Goal: Information Seeking & Learning: Learn about a topic

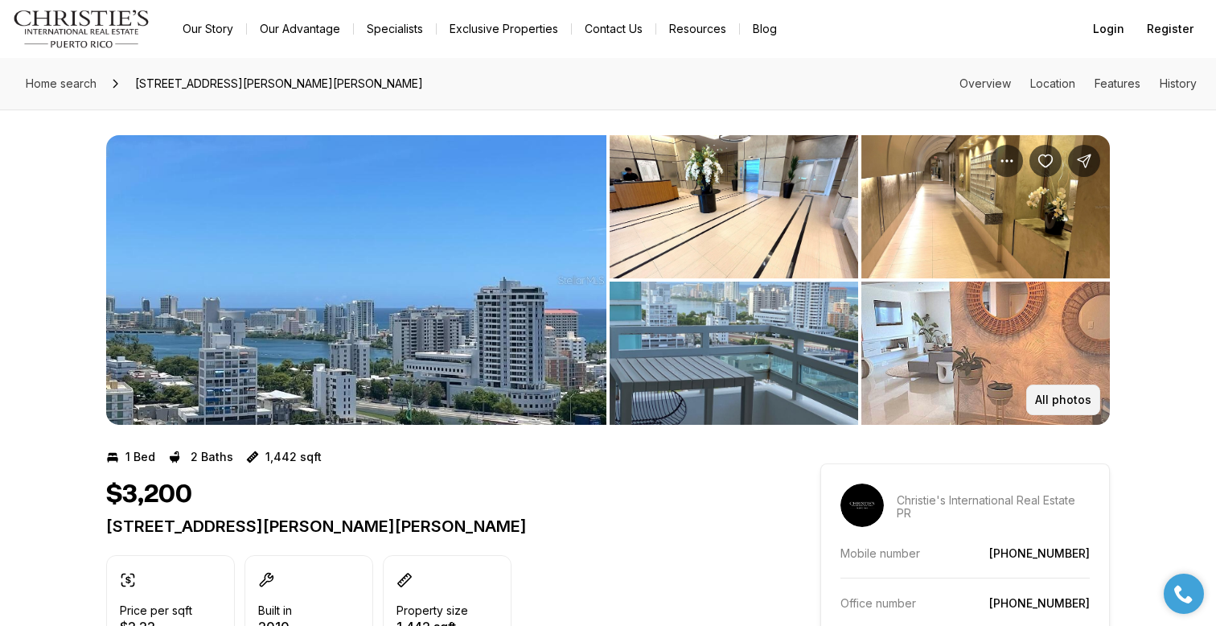
click at [1069, 401] on p "All photos" at bounding box center [1063, 399] width 56 height 13
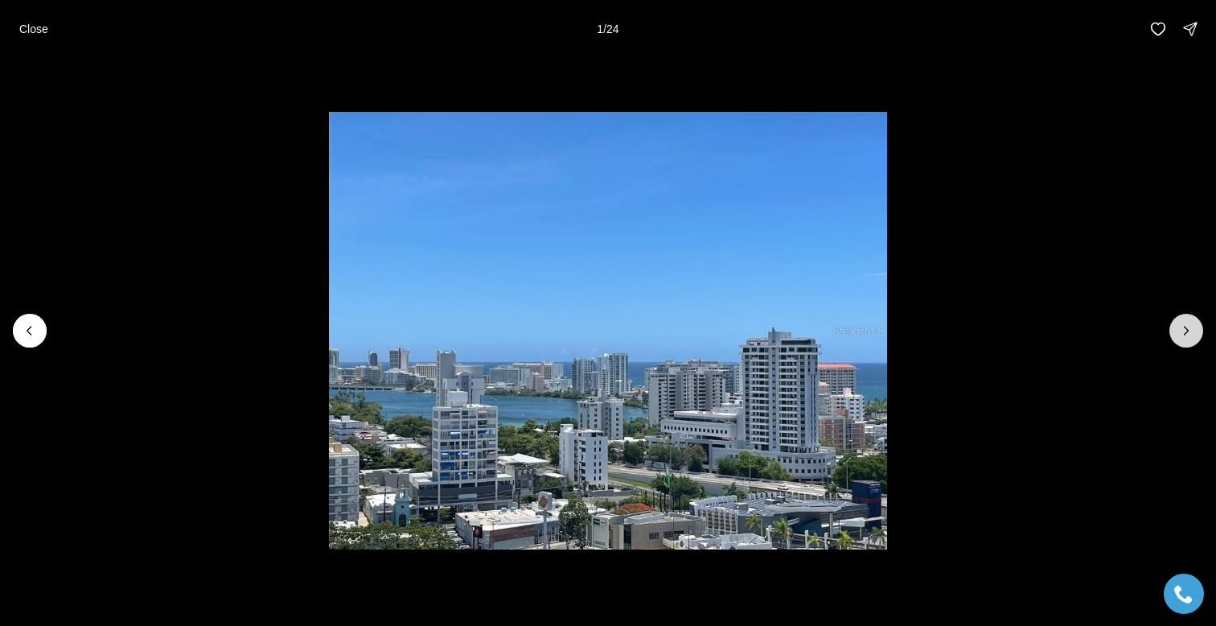
click at [1185, 318] on button "Next slide" at bounding box center [1187, 331] width 34 height 34
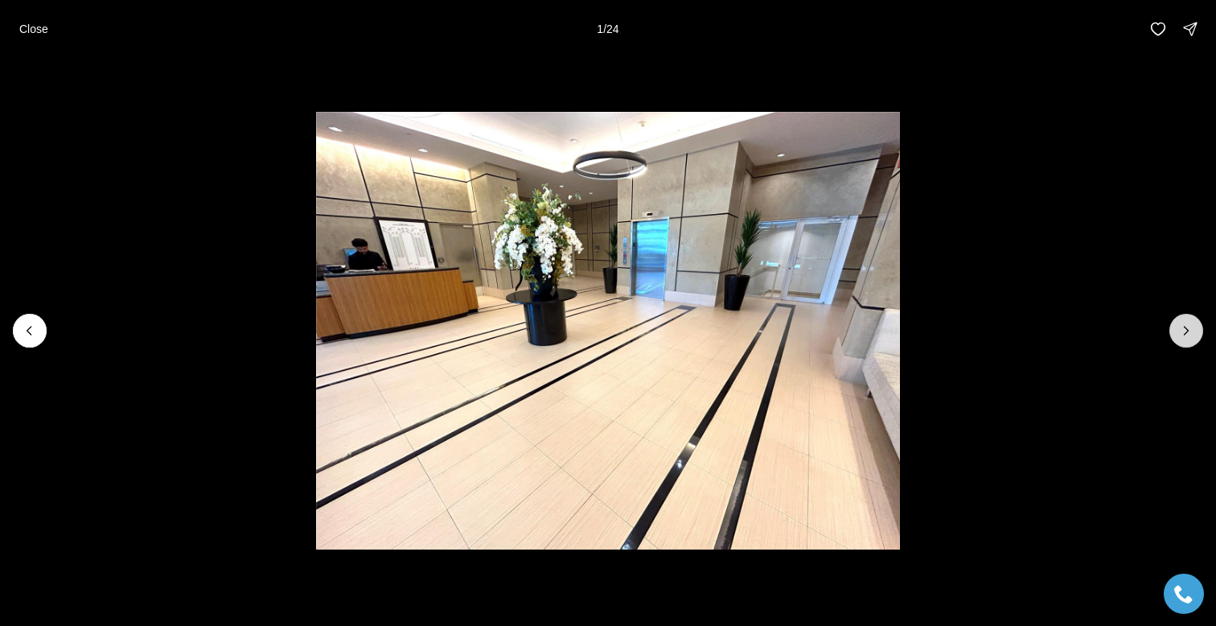
click at [1185, 317] on button "Next slide" at bounding box center [1187, 331] width 34 height 34
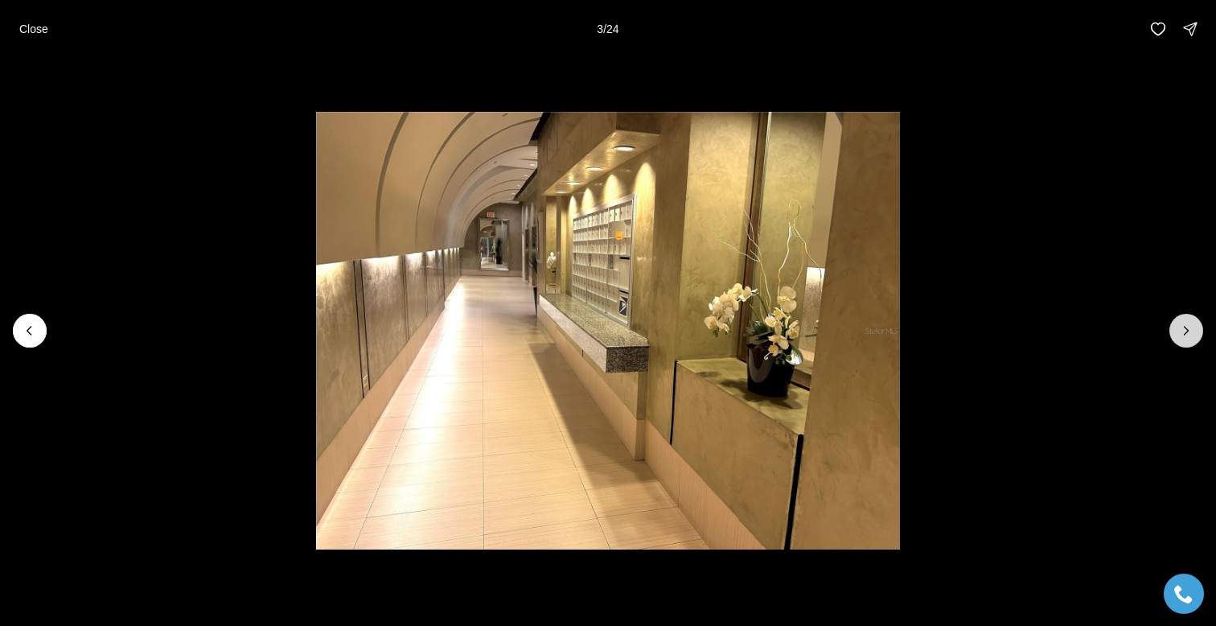
click at [1185, 317] on button "Next slide" at bounding box center [1187, 331] width 34 height 34
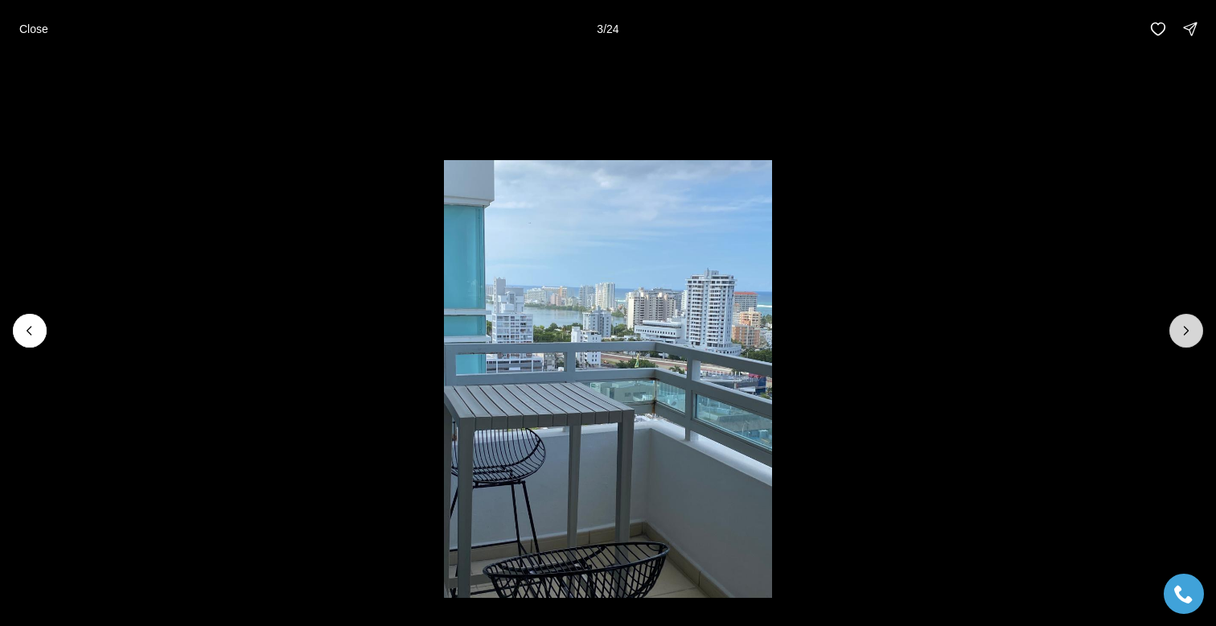
click at [1185, 317] on button "Next slide" at bounding box center [1187, 331] width 34 height 34
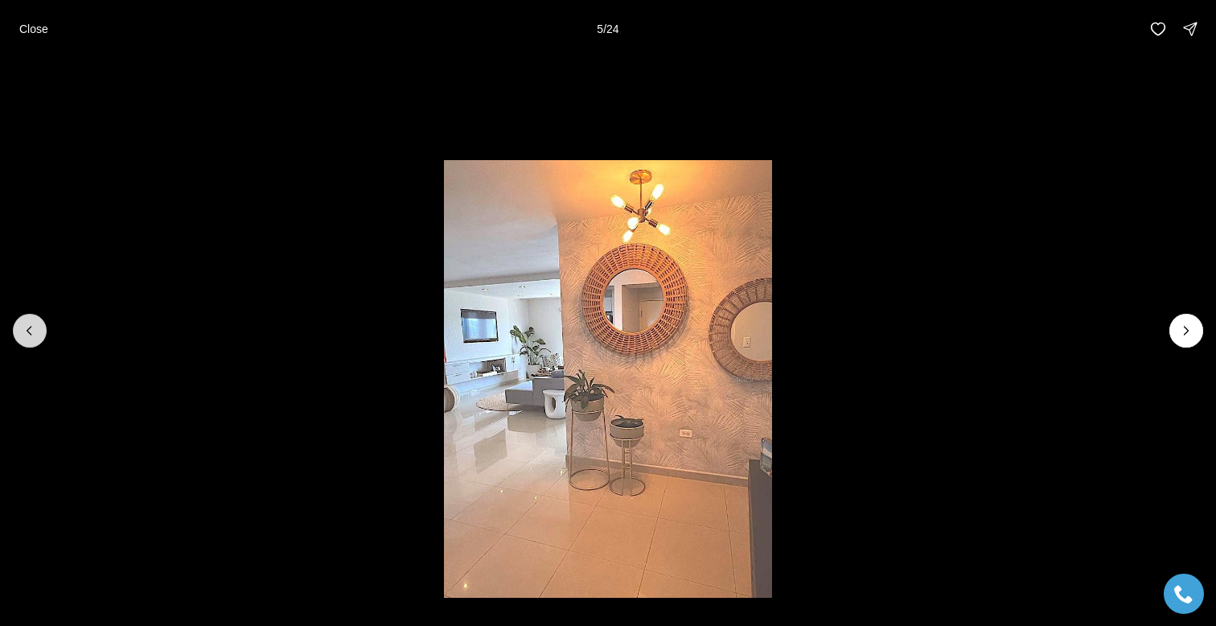
click at [32, 331] on icon "Previous slide" at bounding box center [30, 331] width 16 height 16
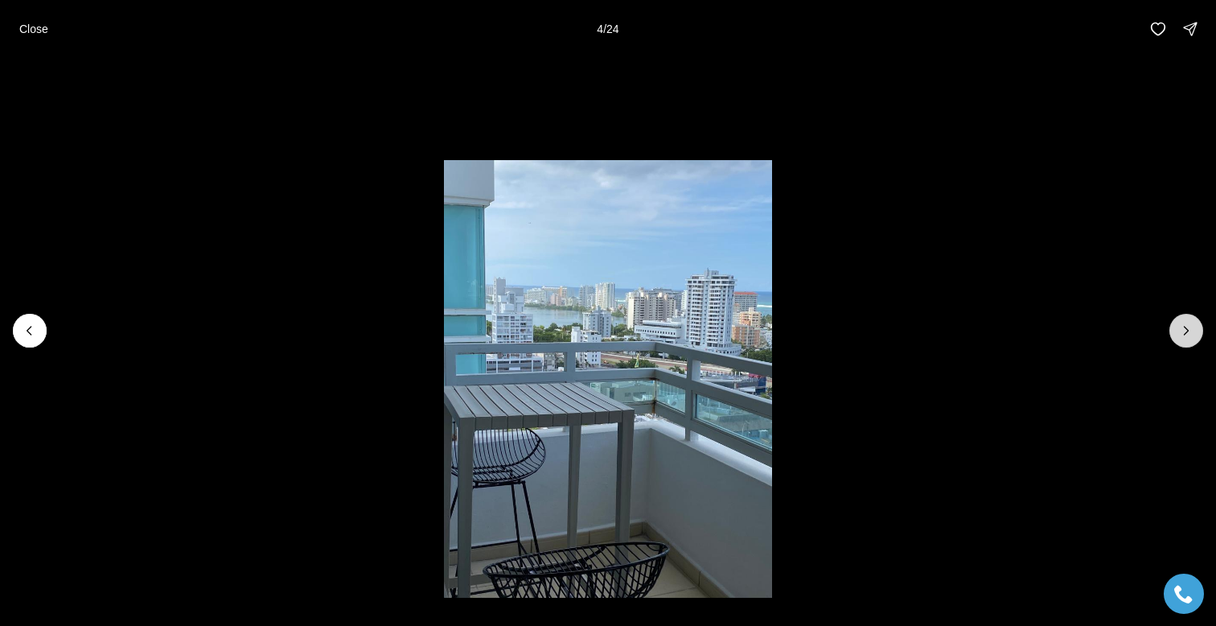
click at [1189, 335] on icon "Next slide" at bounding box center [1187, 331] width 16 height 16
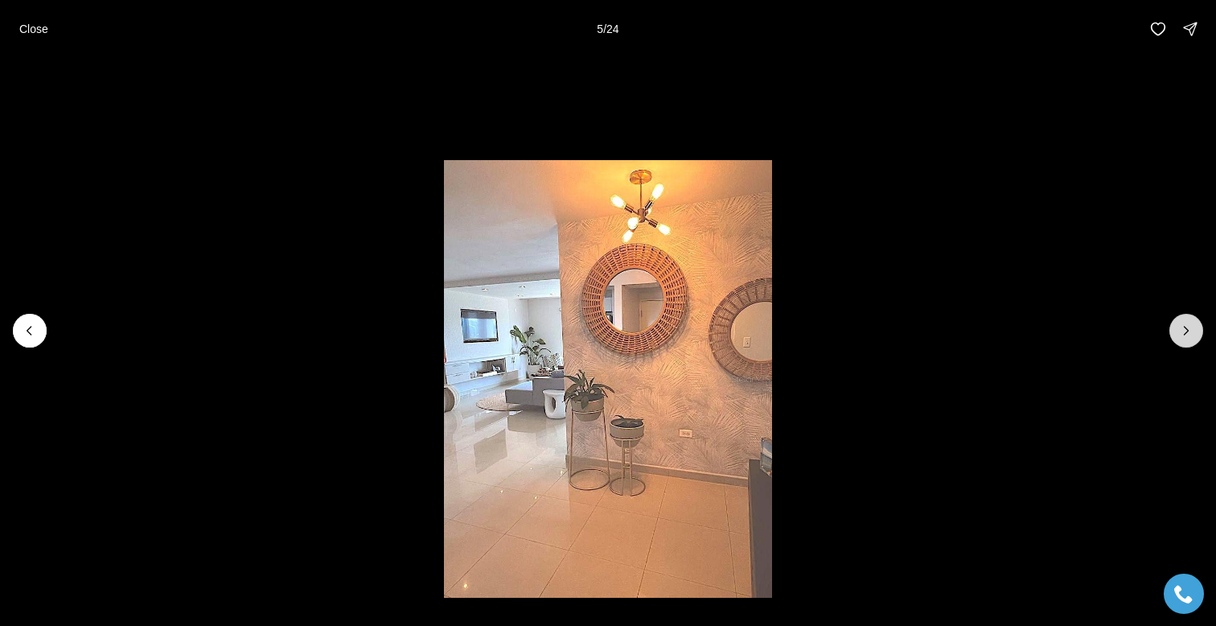
click at [1192, 328] on icon "Next slide" at bounding box center [1187, 331] width 16 height 16
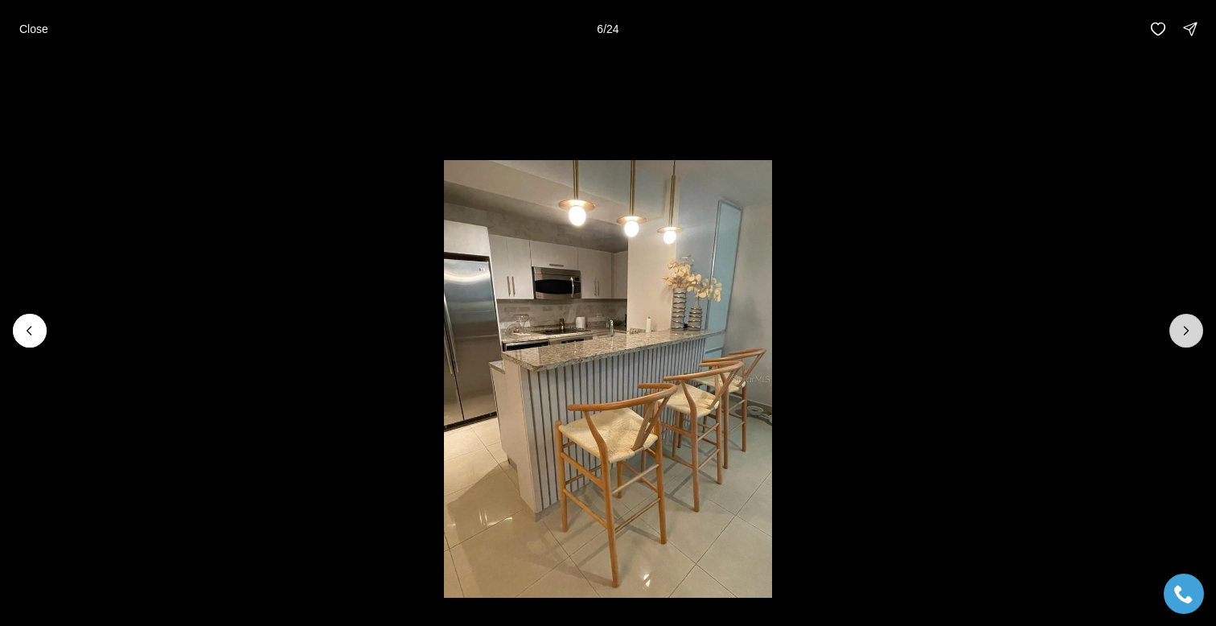
click at [1192, 328] on icon "Next slide" at bounding box center [1187, 331] width 16 height 16
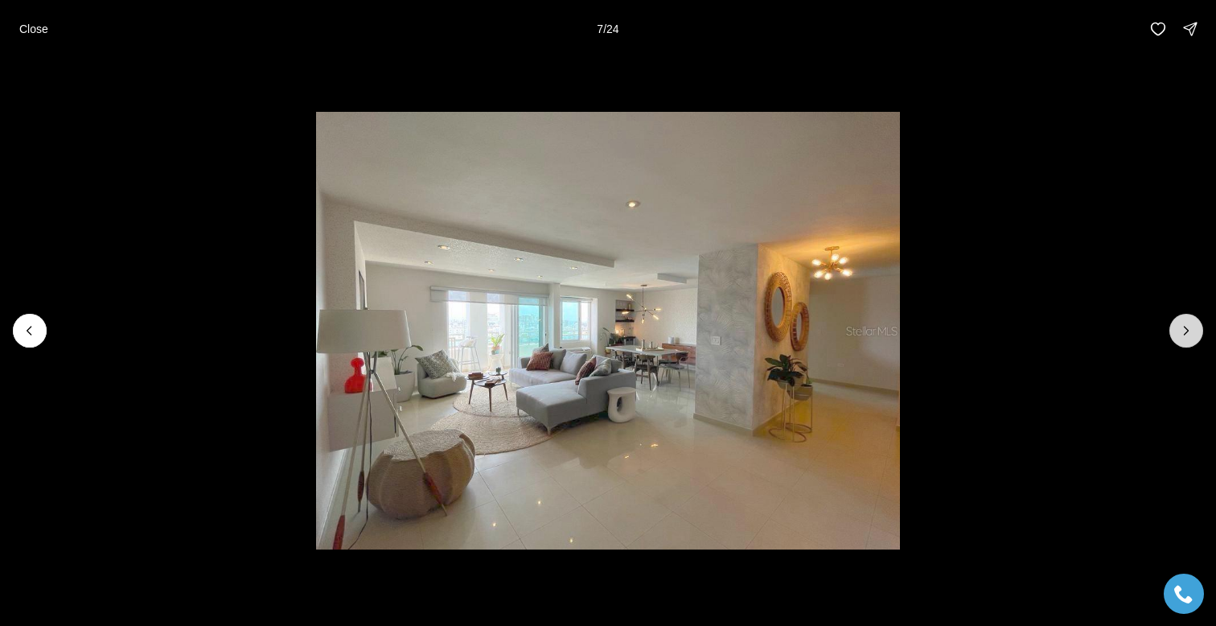
click at [1192, 328] on icon "Next slide" at bounding box center [1187, 331] width 16 height 16
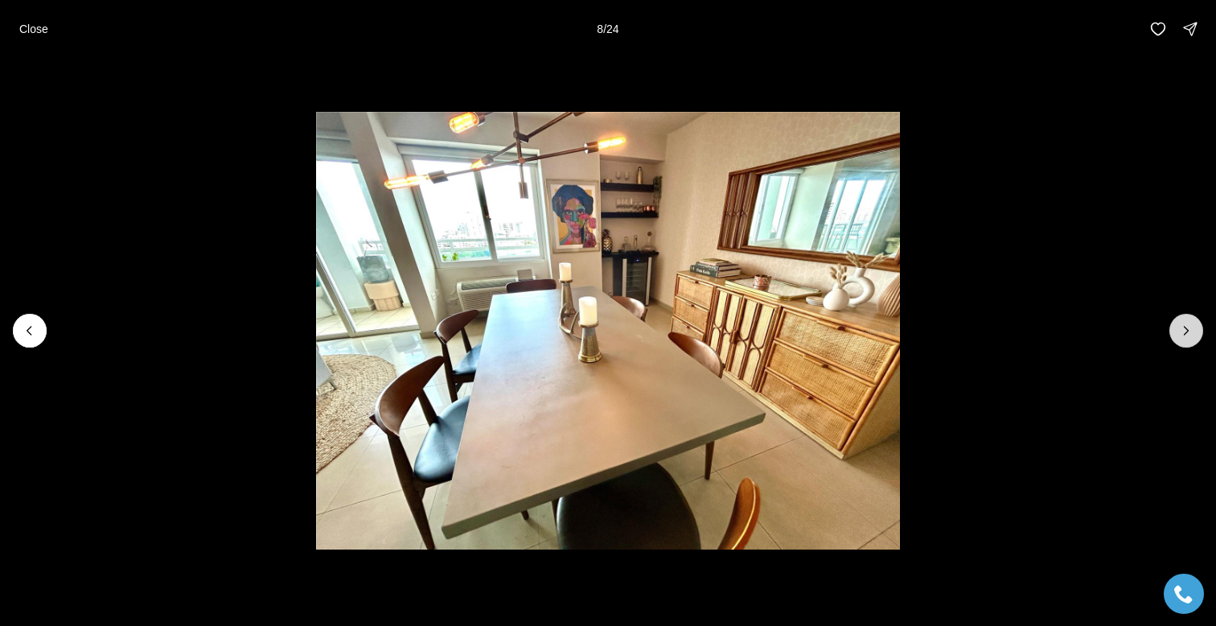
click at [1192, 327] on icon "Next slide" at bounding box center [1187, 331] width 16 height 16
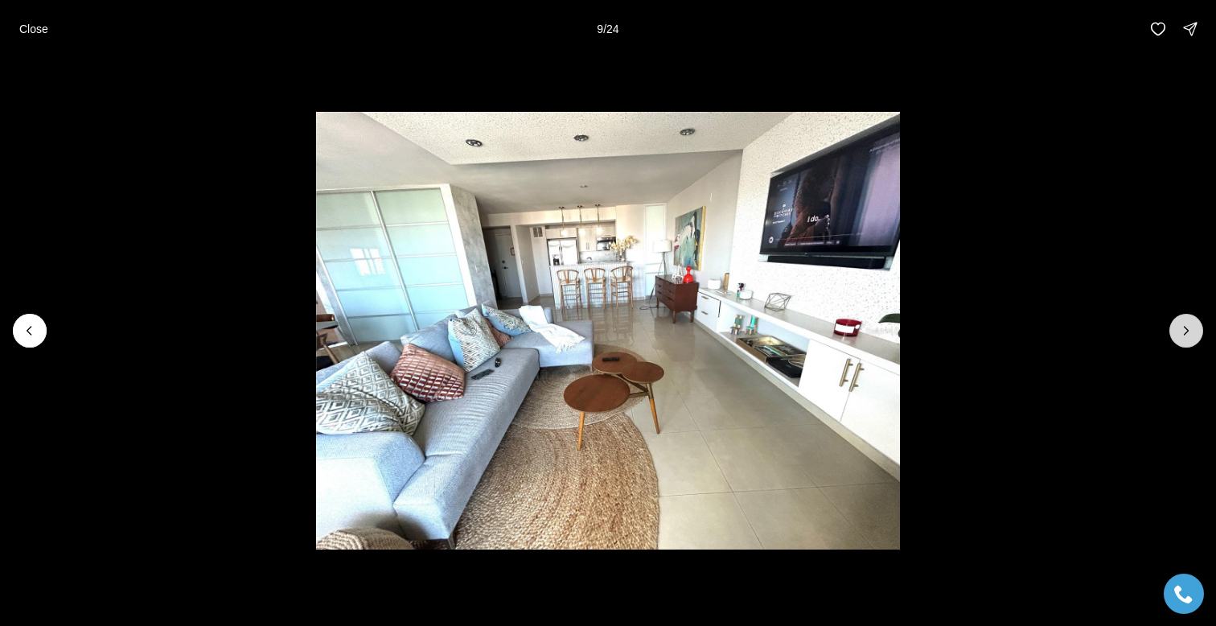
click at [1191, 327] on icon "Next slide" at bounding box center [1187, 331] width 16 height 16
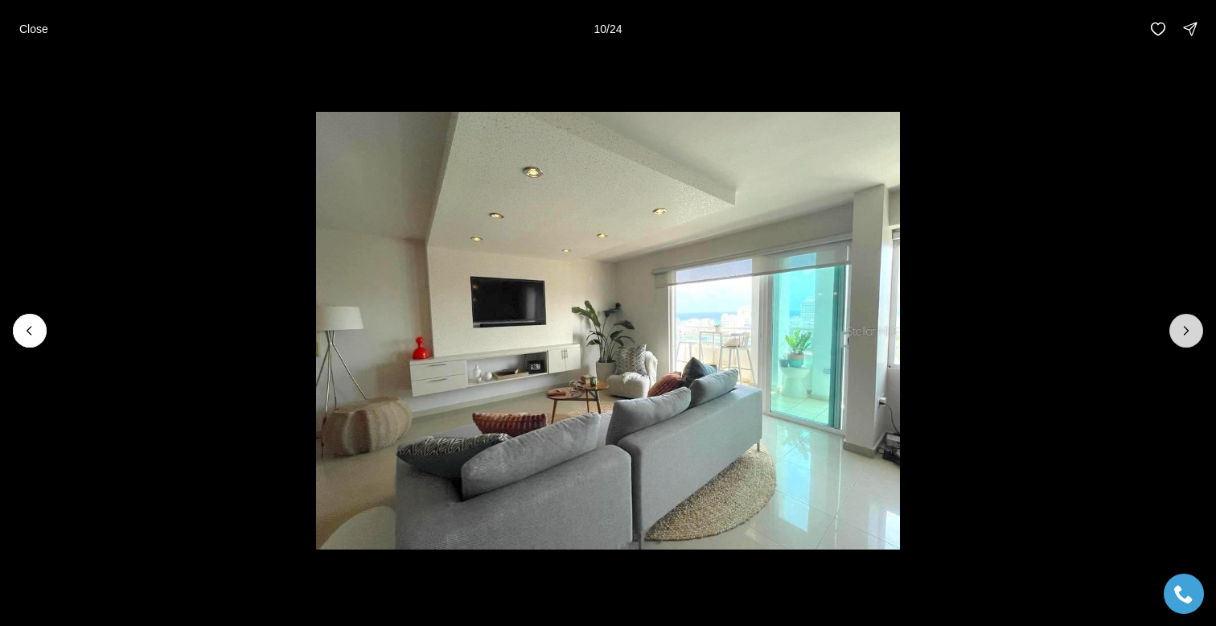
click at [1191, 327] on icon "Next slide" at bounding box center [1187, 331] width 16 height 16
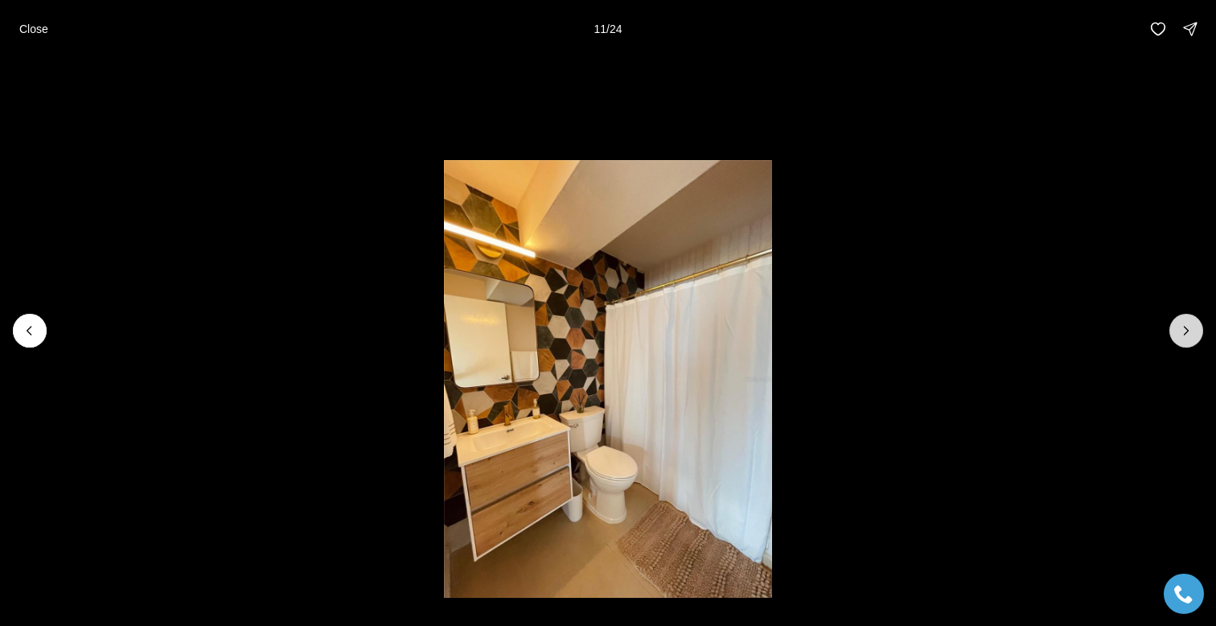
click at [1191, 327] on icon "Next slide" at bounding box center [1187, 331] width 16 height 16
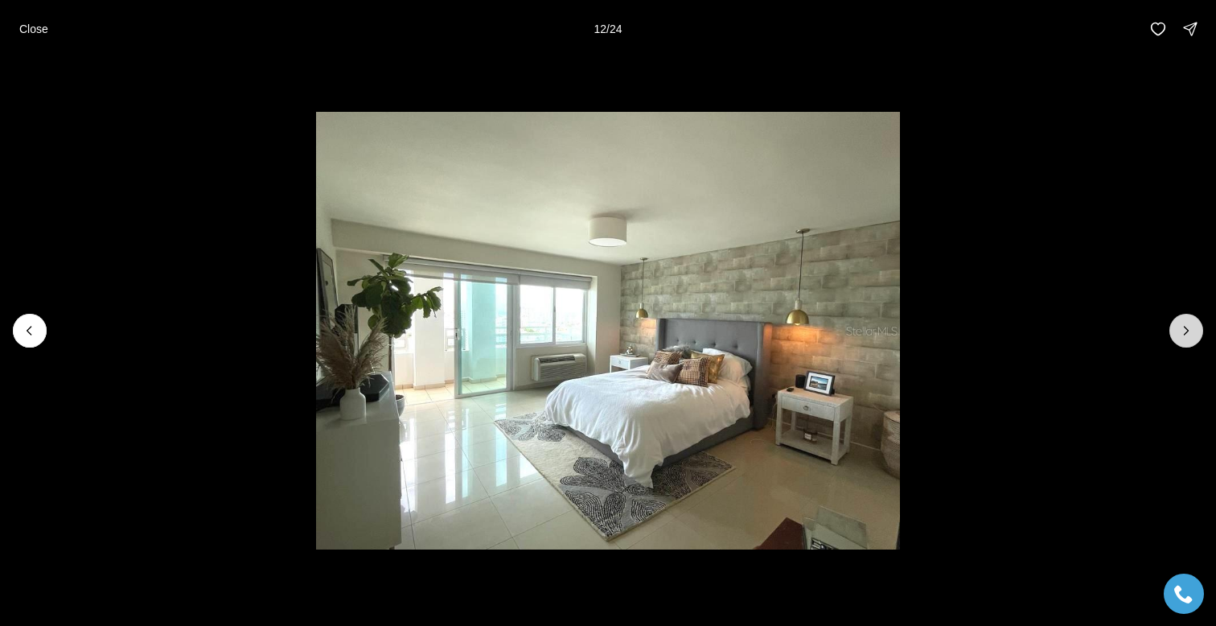
click at [1191, 328] on icon "Next slide" at bounding box center [1187, 331] width 16 height 16
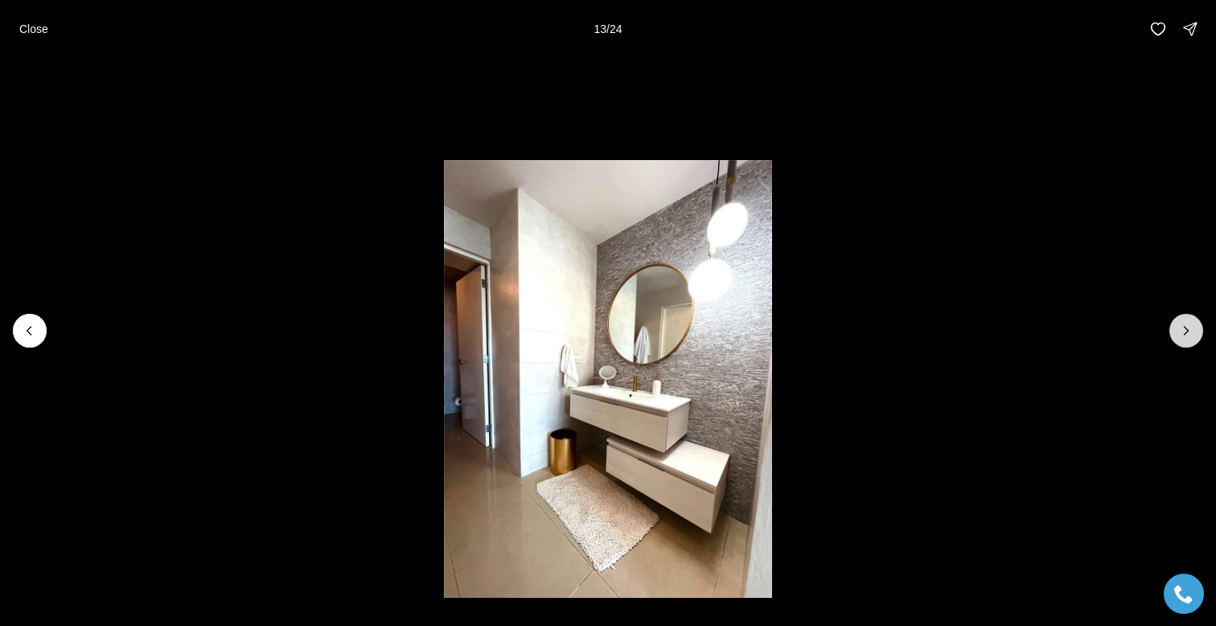
click at [1191, 328] on icon "Next slide" at bounding box center [1187, 331] width 16 height 16
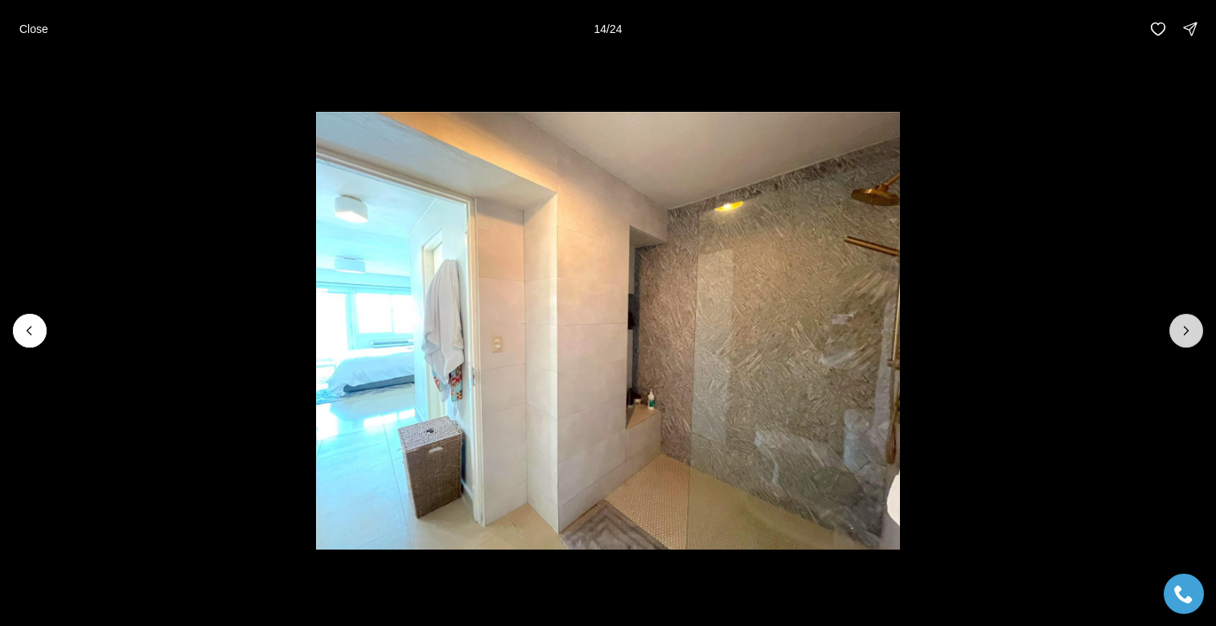
click at [1191, 329] on icon "Next slide" at bounding box center [1187, 331] width 16 height 16
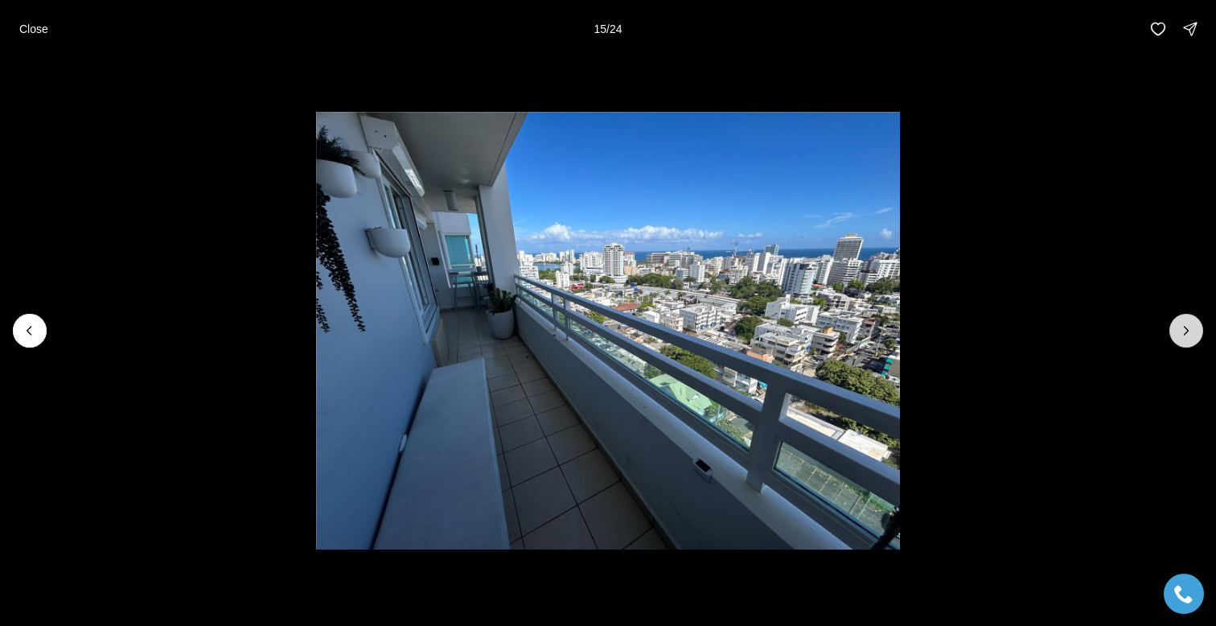
click at [1191, 329] on icon "Next slide" at bounding box center [1187, 331] width 16 height 16
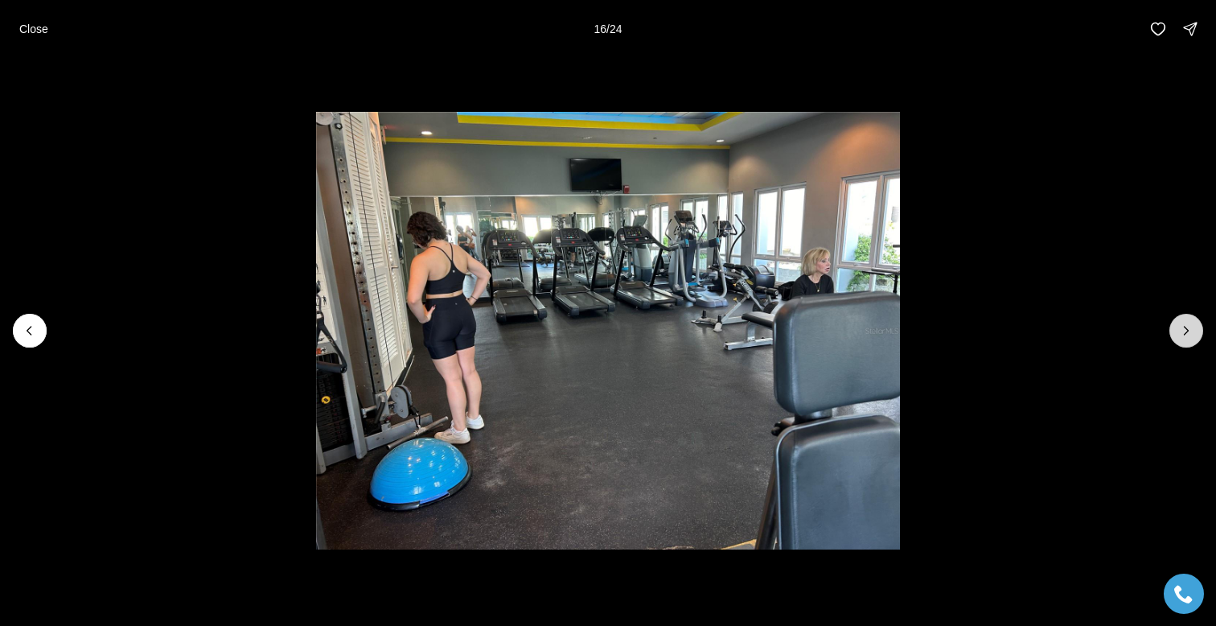
click at [1191, 329] on icon "Next slide" at bounding box center [1187, 331] width 16 height 16
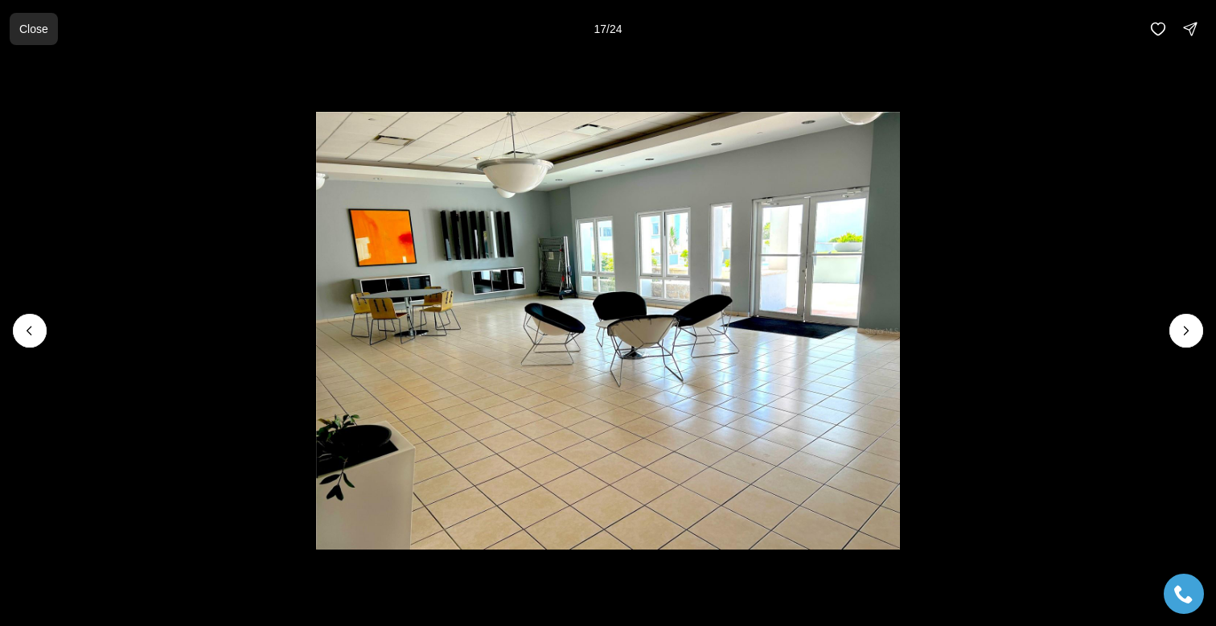
click at [35, 34] on p "Close" at bounding box center [33, 29] width 29 height 13
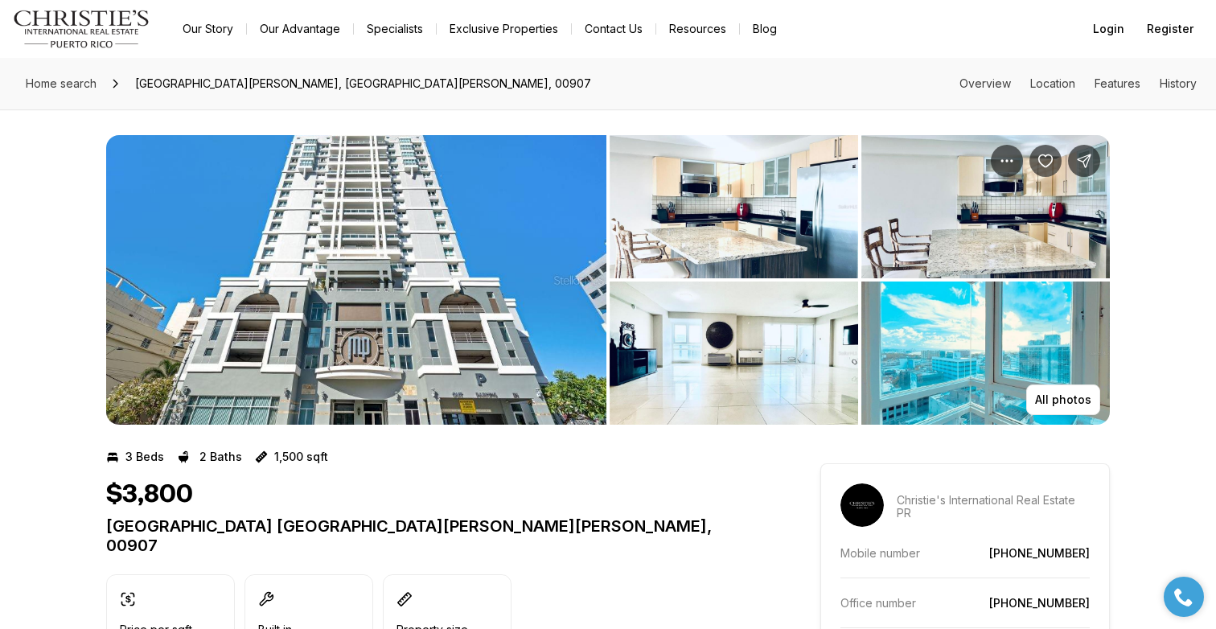
click at [699, 200] on img "View image gallery" at bounding box center [734, 206] width 249 height 143
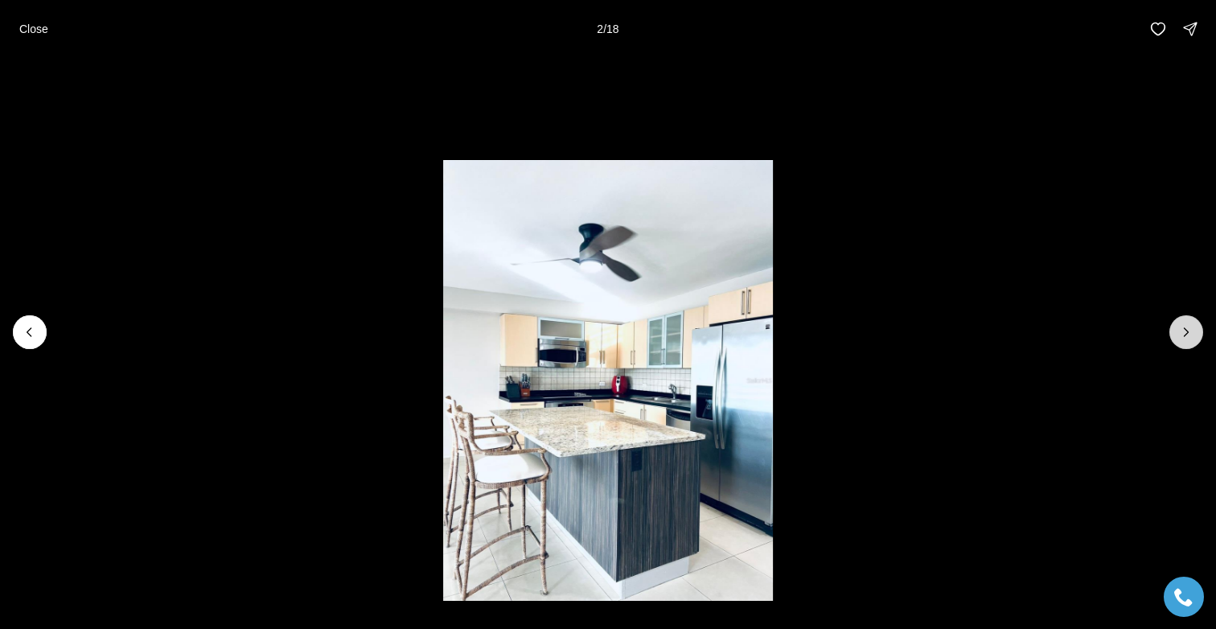
click at [1184, 338] on icon "Next slide" at bounding box center [1187, 332] width 16 height 16
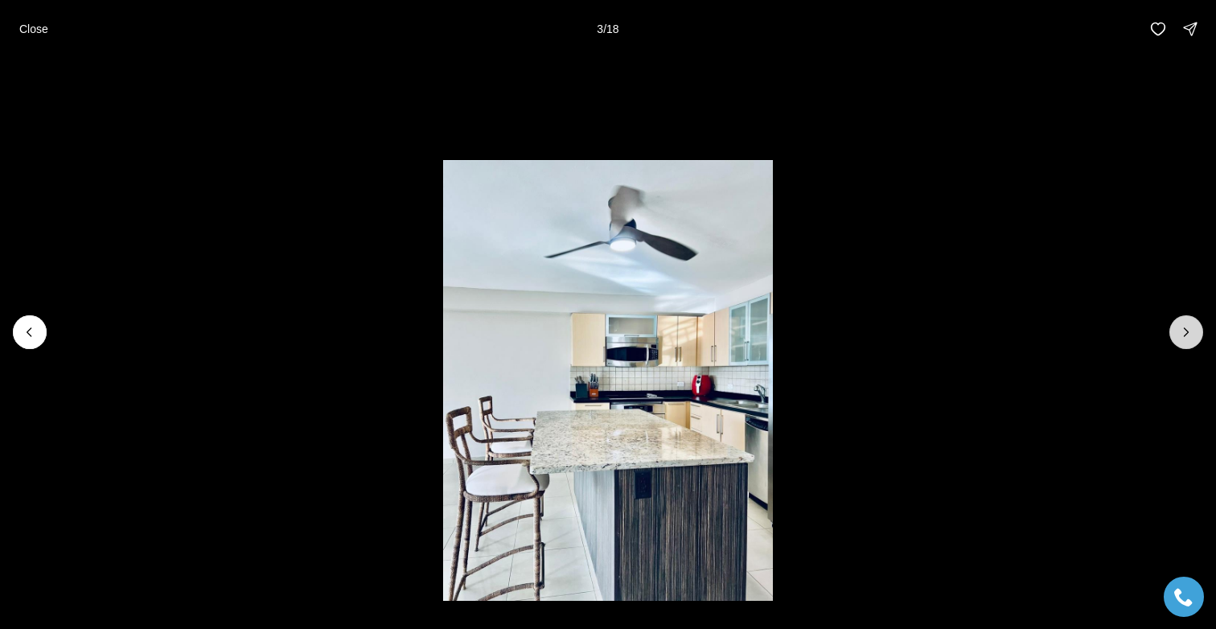
click at [1184, 338] on icon "Next slide" at bounding box center [1187, 332] width 16 height 16
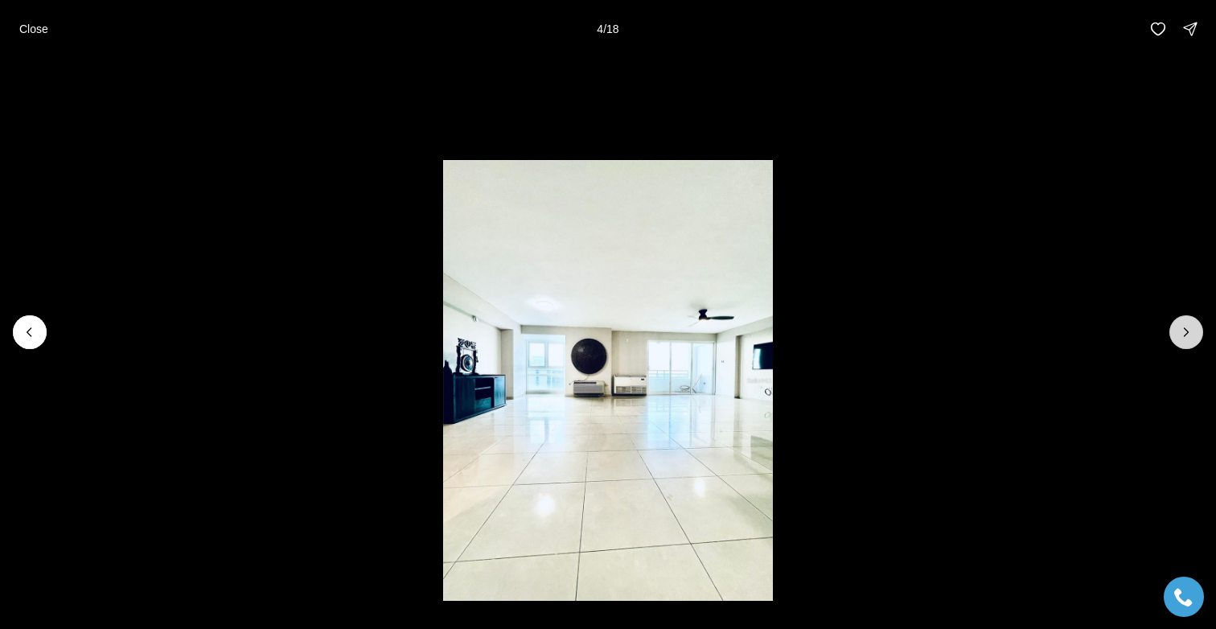
click at [1184, 338] on icon "Next slide" at bounding box center [1187, 332] width 16 height 16
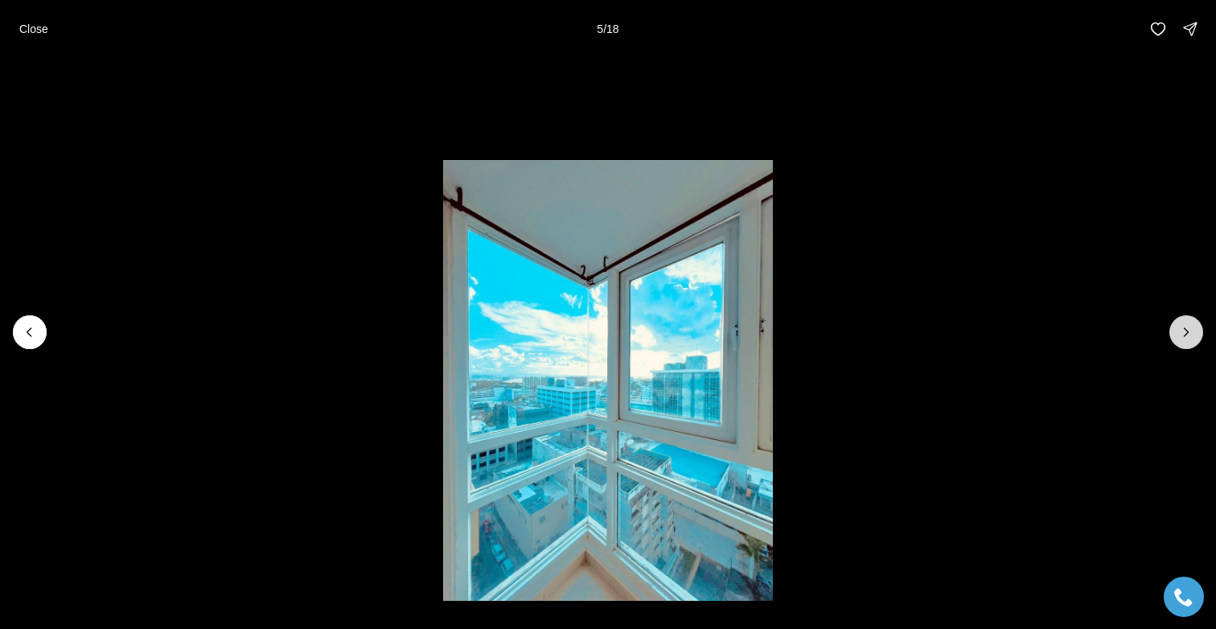
click at [1184, 339] on icon "Next slide" at bounding box center [1187, 332] width 16 height 16
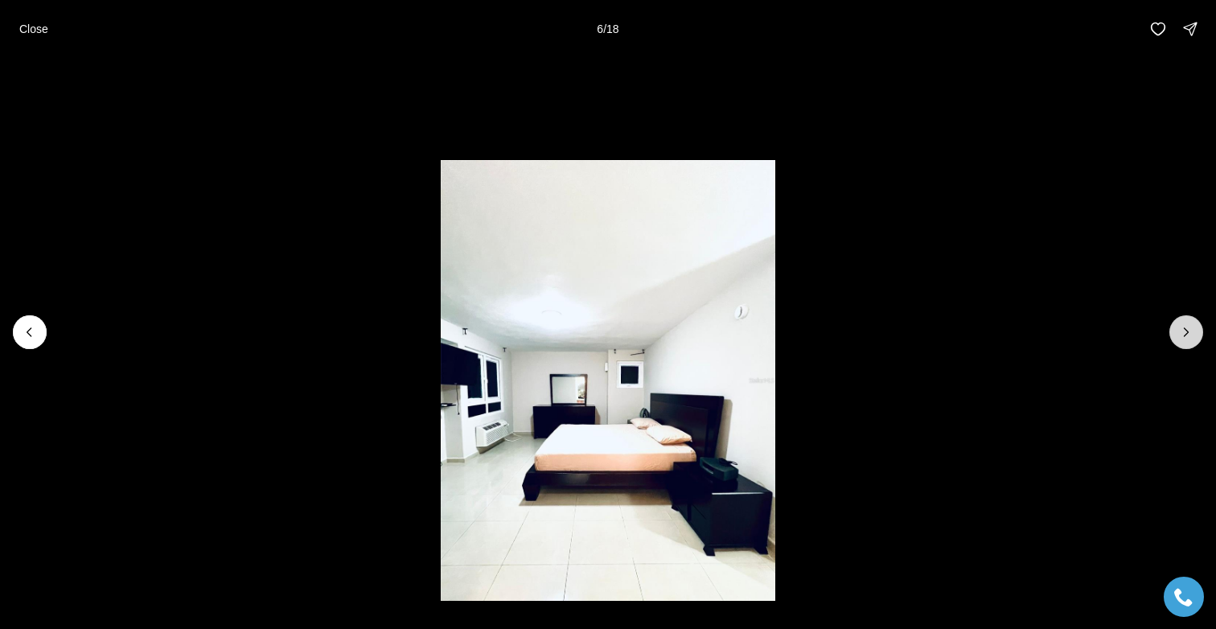
click at [1184, 340] on button "Next slide" at bounding box center [1187, 332] width 34 height 34
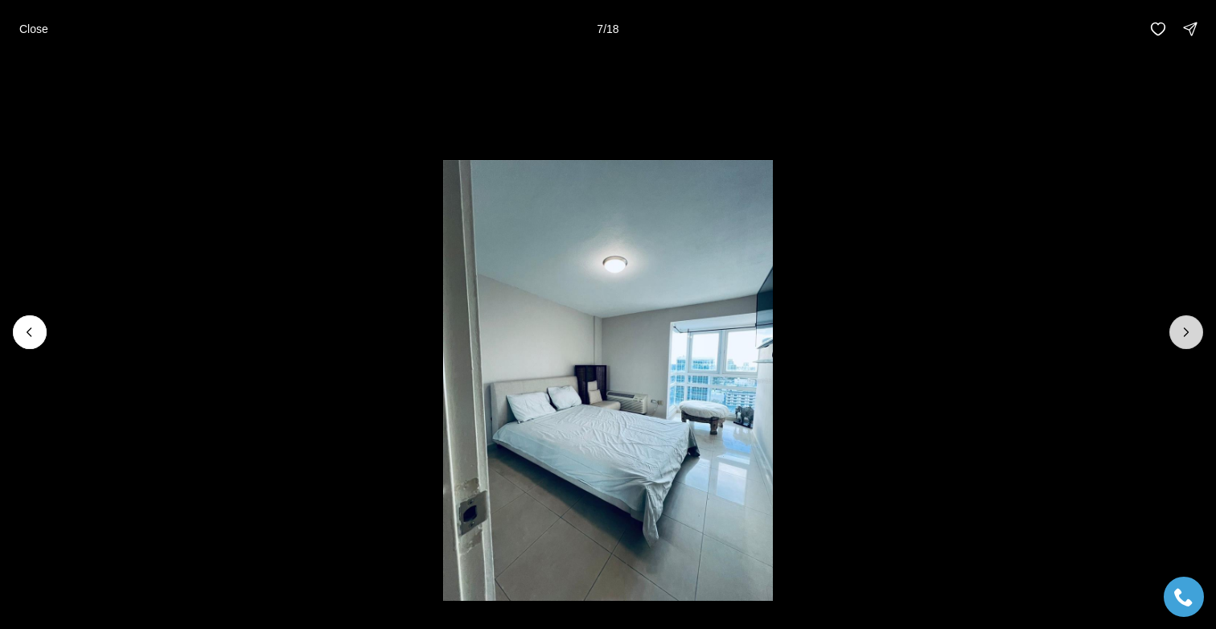
click at [1184, 339] on icon "Next slide" at bounding box center [1187, 332] width 16 height 16
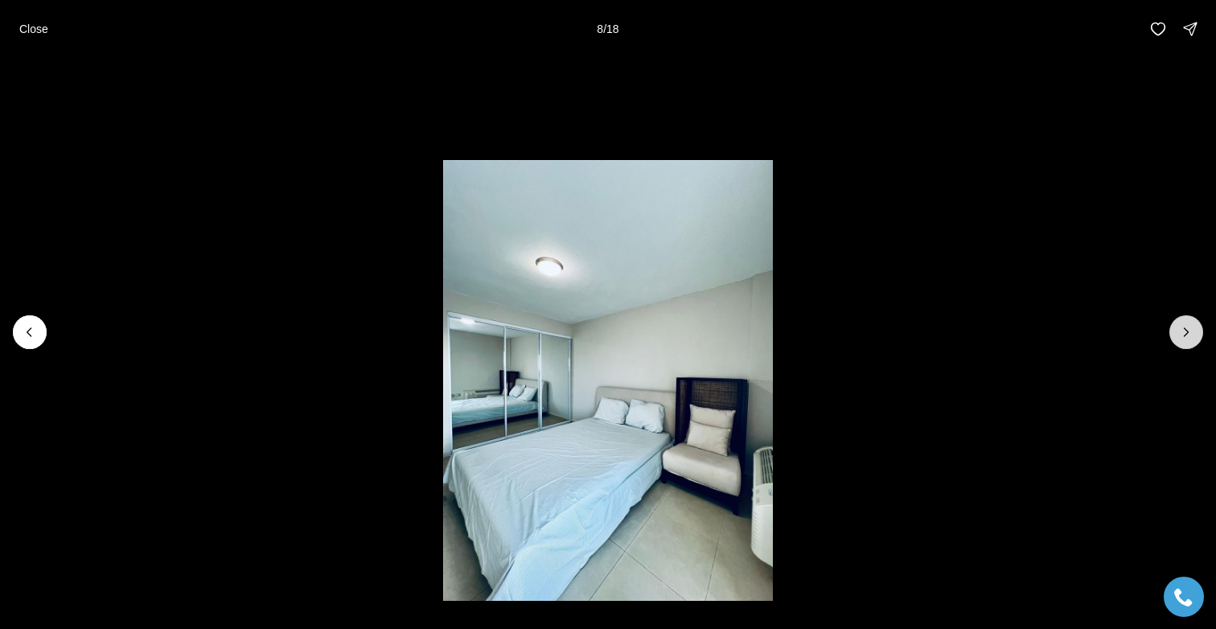
click at [1184, 339] on icon "Next slide" at bounding box center [1187, 332] width 16 height 16
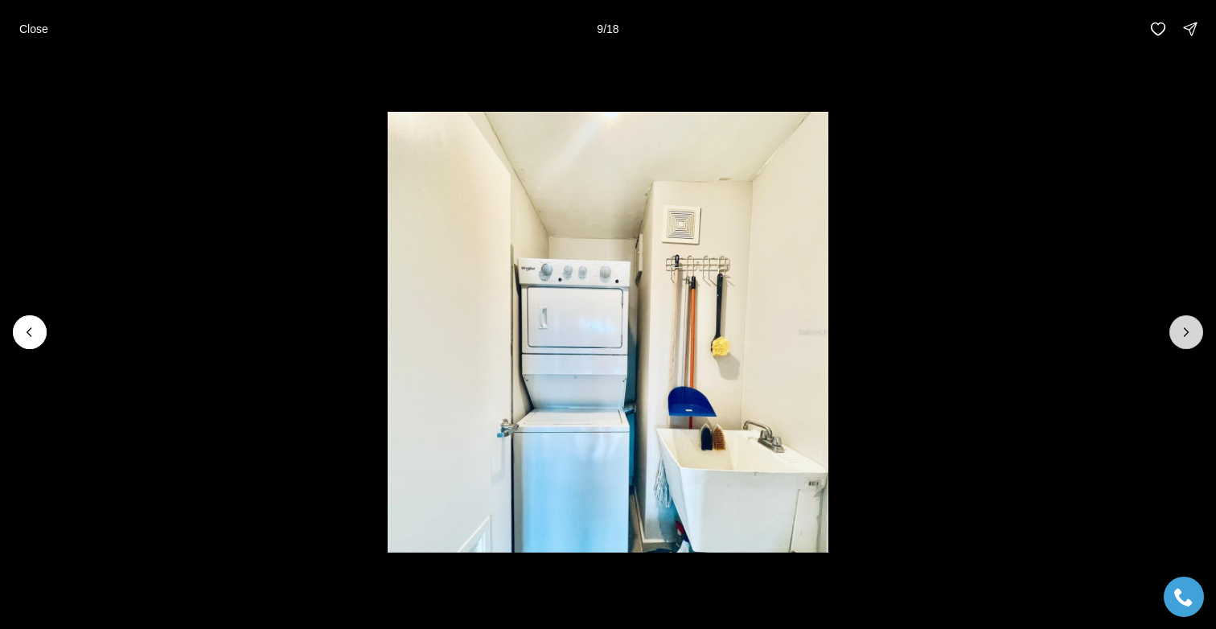
click at [1184, 339] on icon "Next slide" at bounding box center [1187, 332] width 16 height 16
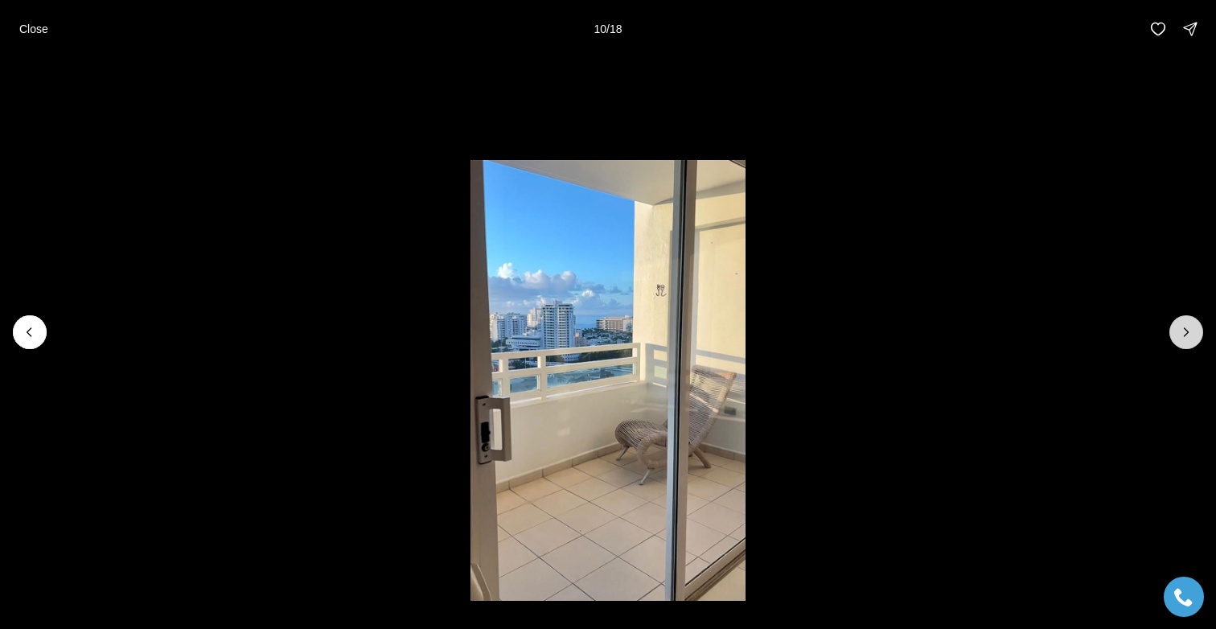
click at [1184, 339] on icon "Next slide" at bounding box center [1187, 332] width 16 height 16
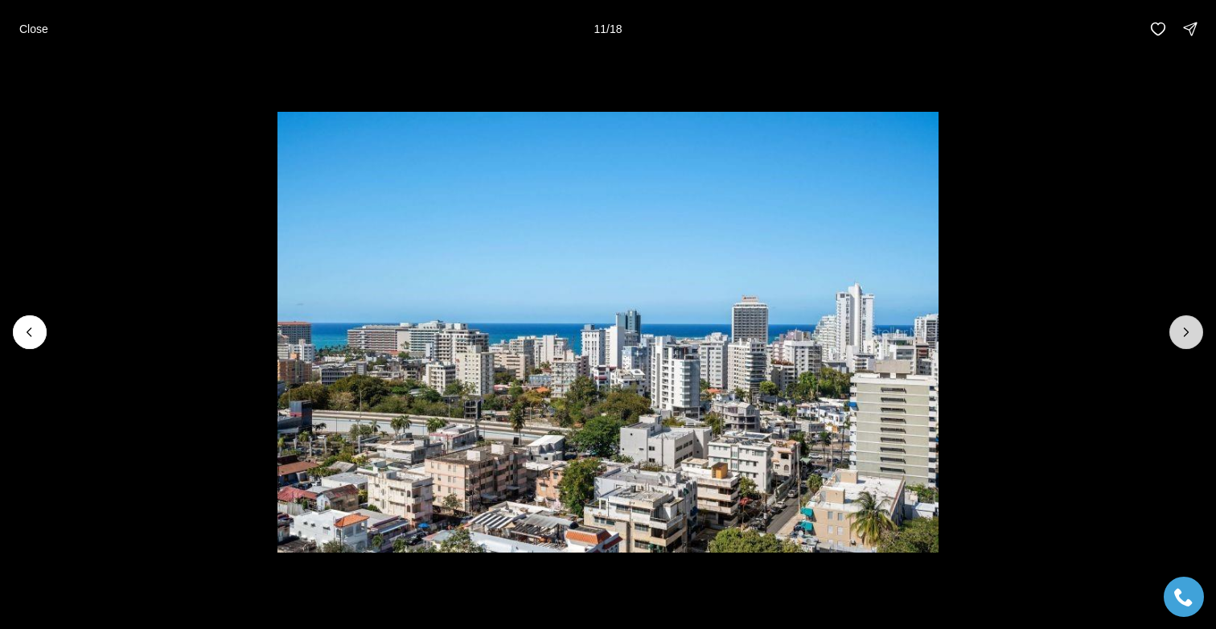
click at [1184, 339] on icon "Next slide" at bounding box center [1187, 332] width 16 height 16
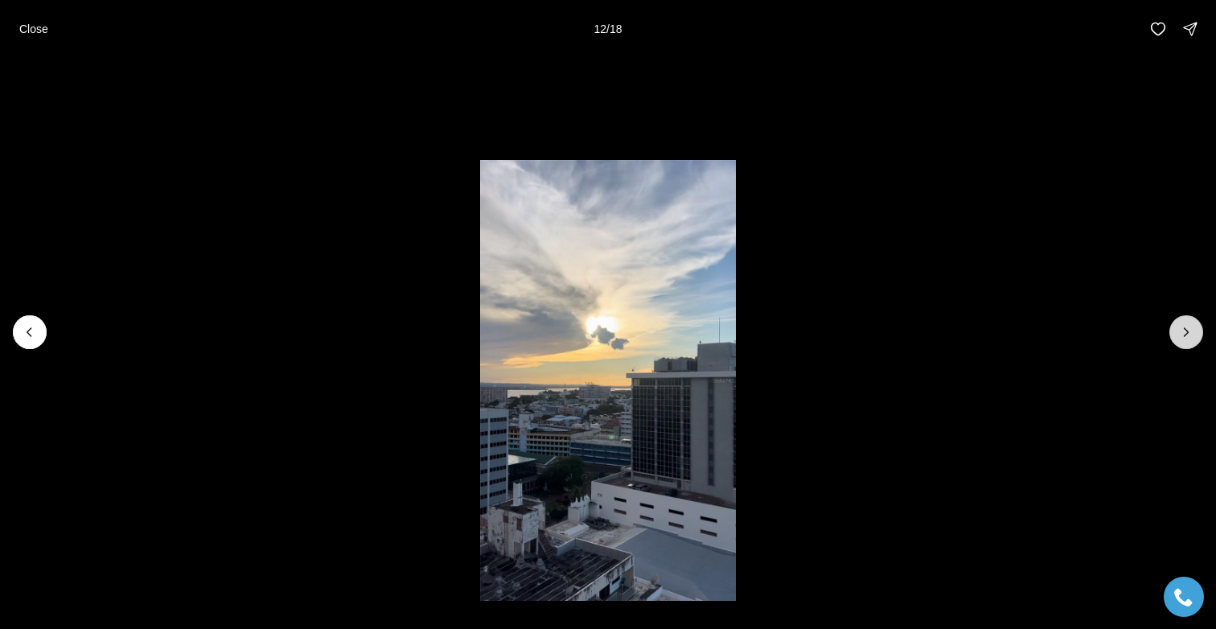
click at [1184, 339] on icon "Next slide" at bounding box center [1187, 332] width 16 height 16
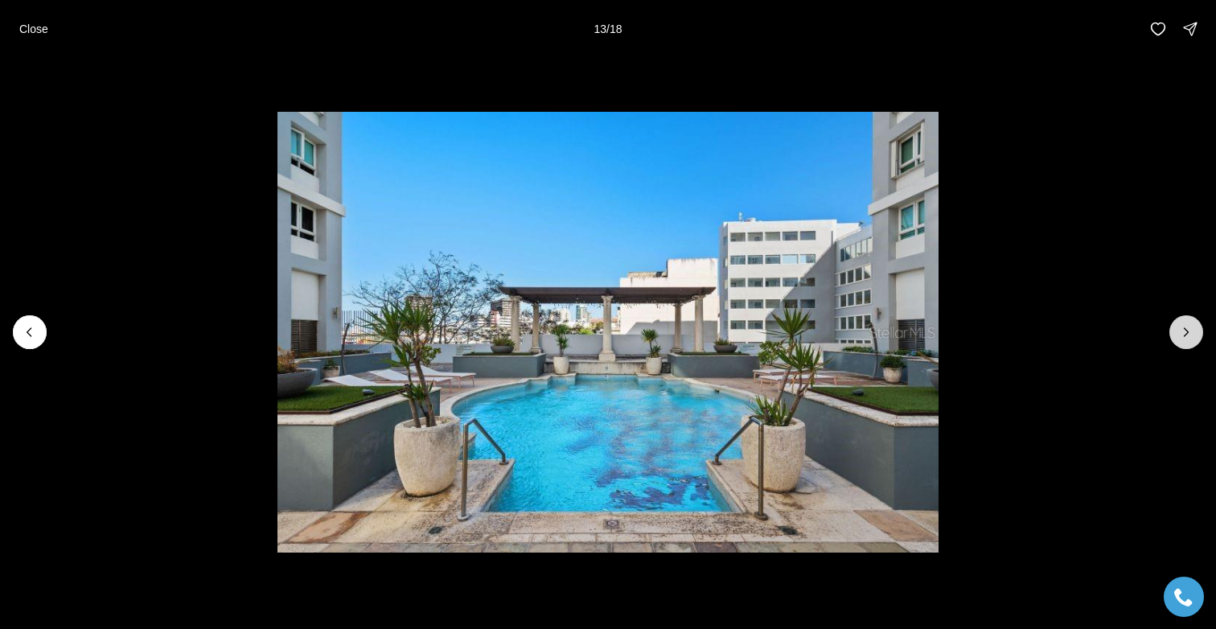
click at [1184, 339] on icon "Next slide" at bounding box center [1187, 332] width 16 height 16
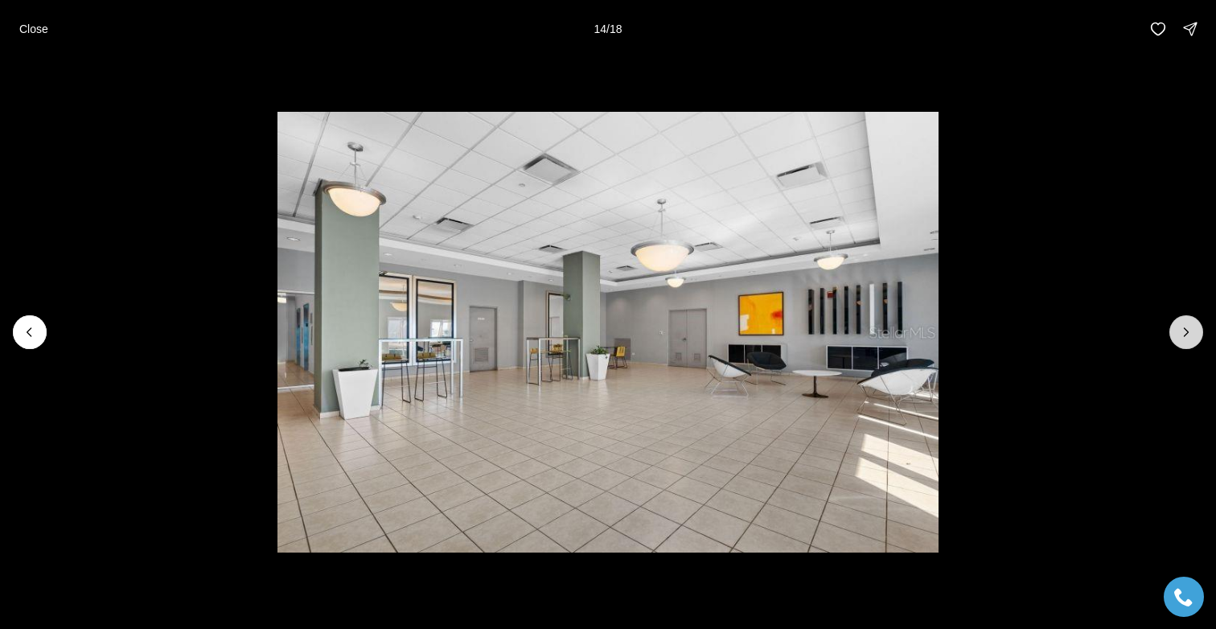
click at [1184, 339] on icon "Next slide" at bounding box center [1187, 332] width 16 height 16
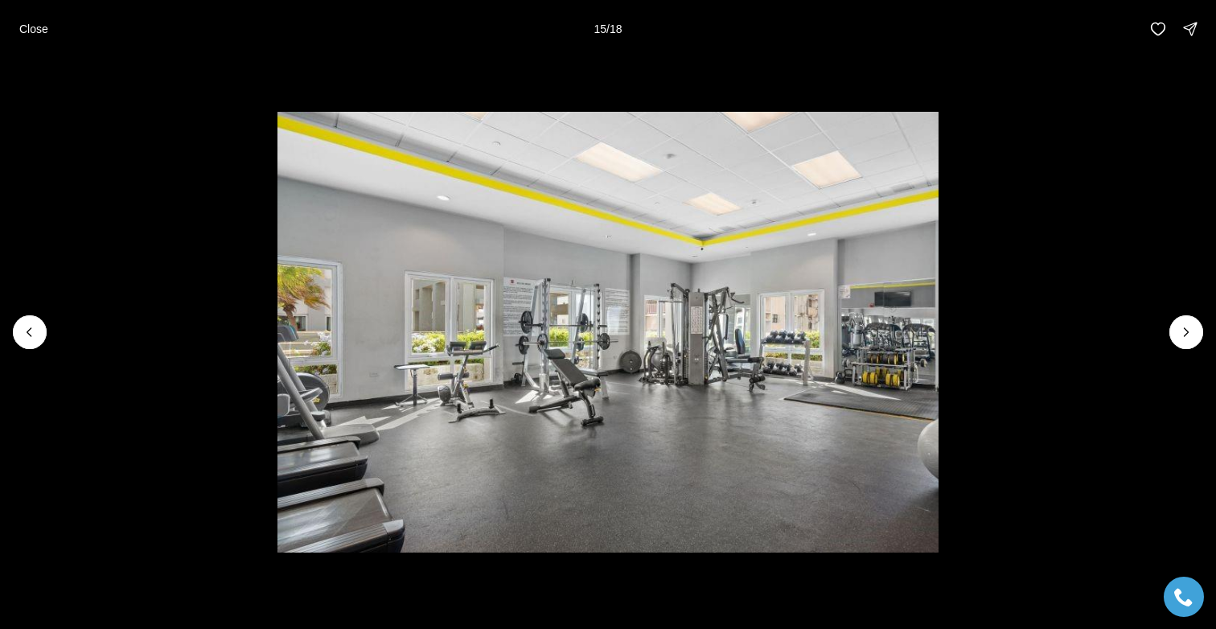
click at [4, 44] on div "Close 15 / 18" at bounding box center [608, 29] width 1216 height 58
click at [36, 14] on button "Close" at bounding box center [34, 29] width 48 height 32
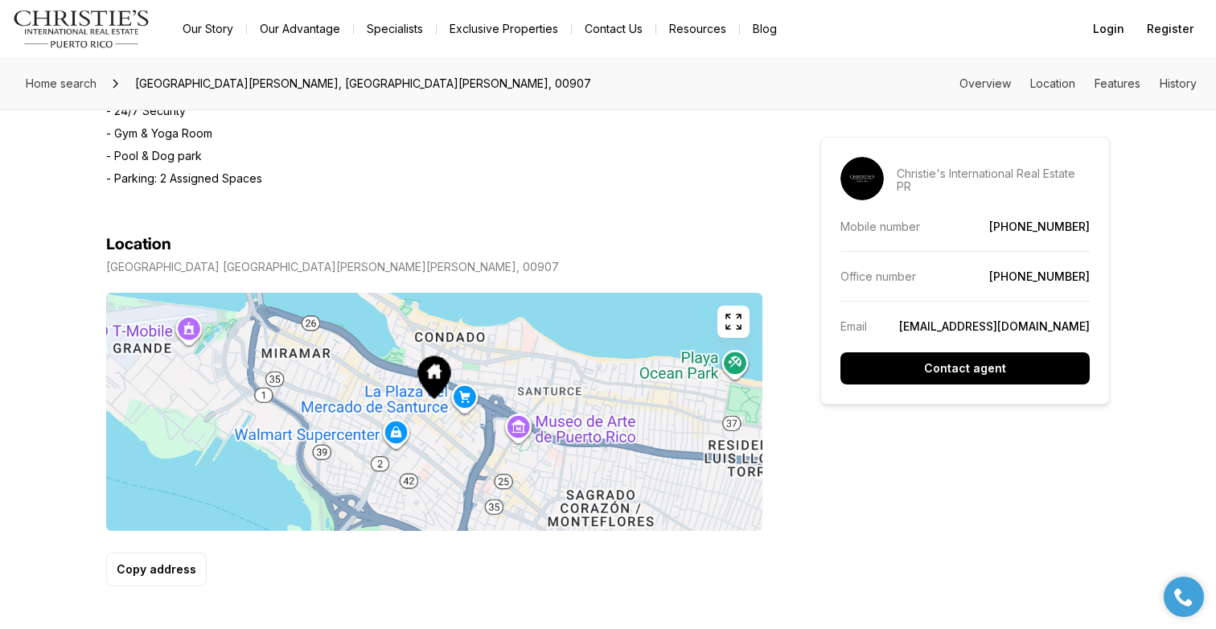
scroll to position [1015, 0]
